Goal: Find specific page/section: Find specific page/section

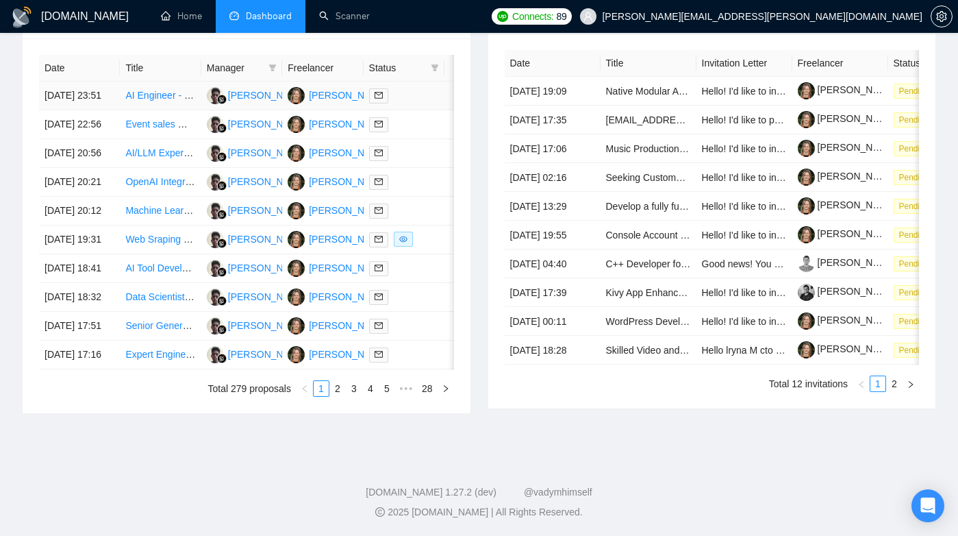
scroll to position [655, 0]
click at [338, 396] on link "2" at bounding box center [337, 388] width 15 height 15
click at [349, 396] on link "3" at bounding box center [354, 388] width 15 height 15
click at [373, 396] on link "4" at bounding box center [370, 388] width 15 height 15
click at [157, 234] on link "AI Engineer for AI Agents in GTM Motion" at bounding box center [211, 239] width 173 height 11
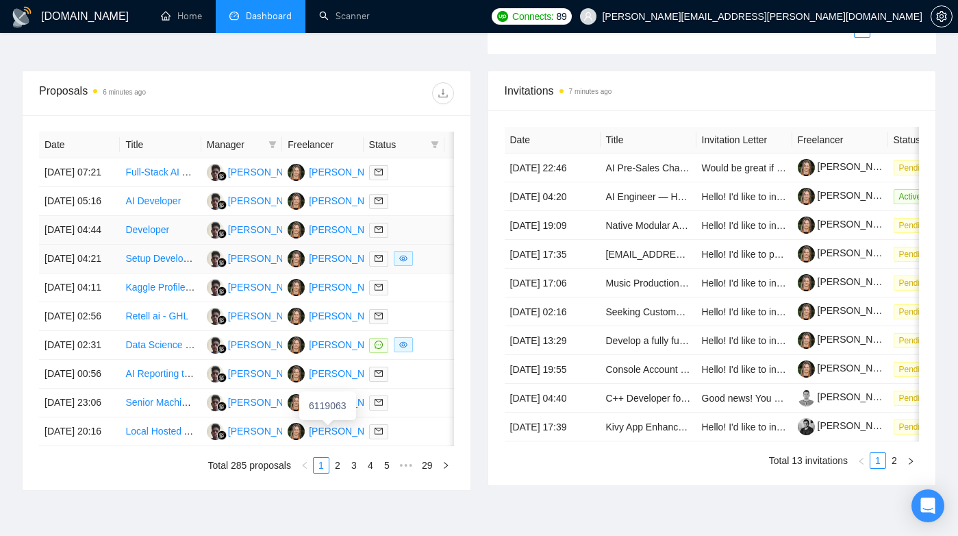
scroll to position [421, 0]
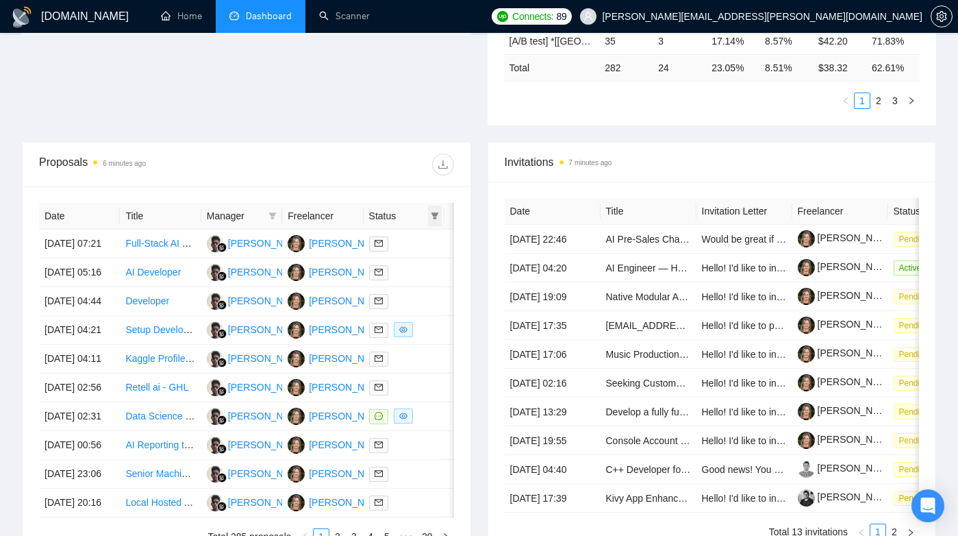
click at [433, 215] on icon "filter" at bounding box center [436, 215] width 8 height 7
click at [399, 240] on span "Chat" at bounding box center [392, 241] width 26 height 11
checkbox input "true"
click at [425, 290] on span "OK" at bounding box center [424, 291] width 14 height 15
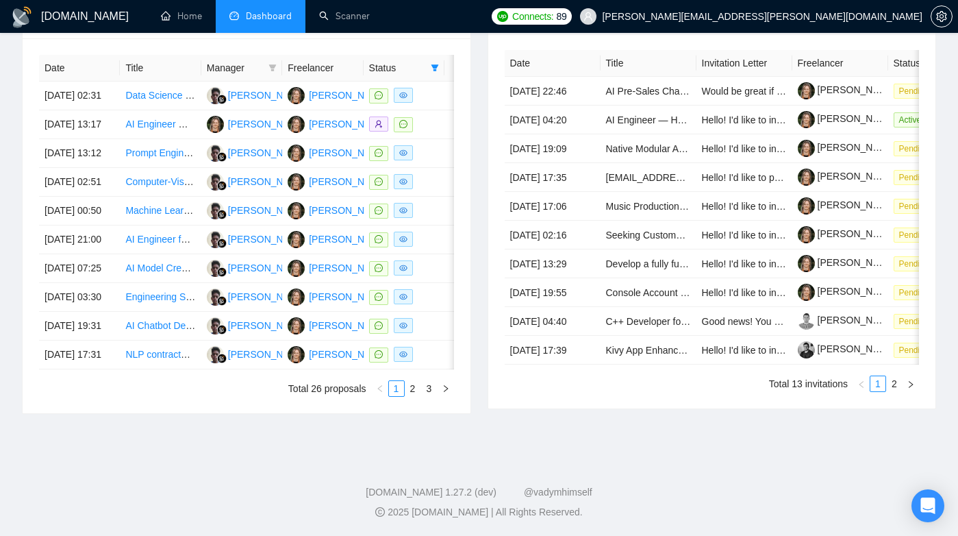
scroll to position [657, 0]
click at [413, 396] on link "2" at bounding box center [413, 388] width 15 height 15
click at [432, 396] on link "3" at bounding box center [429, 388] width 15 height 15
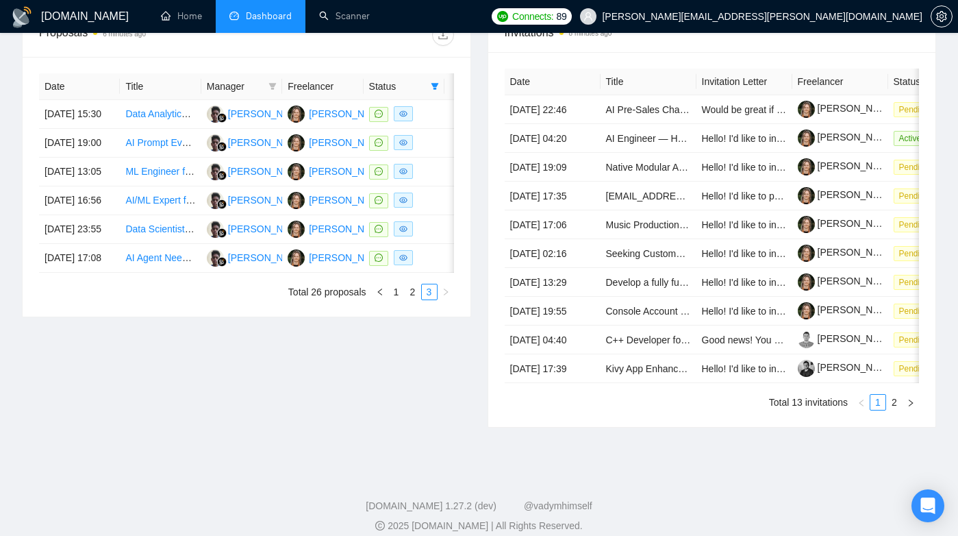
scroll to position [548, 0]
